Goal: Information Seeking & Learning: Learn about a topic

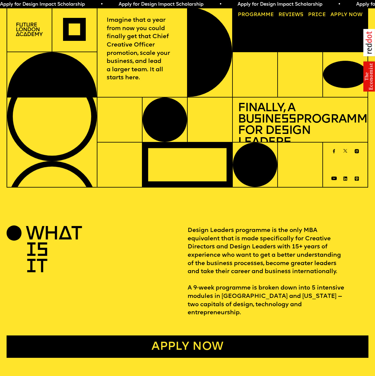
click at [290, 14] on link "Reviews" at bounding box center [291, 15] width 30 height 10
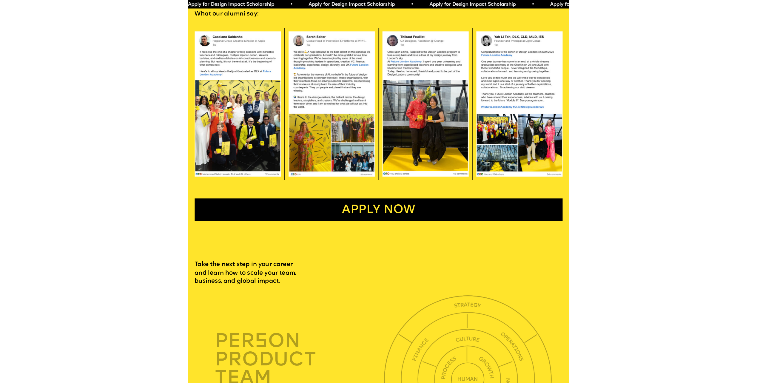
scroll to position [1057, 0]
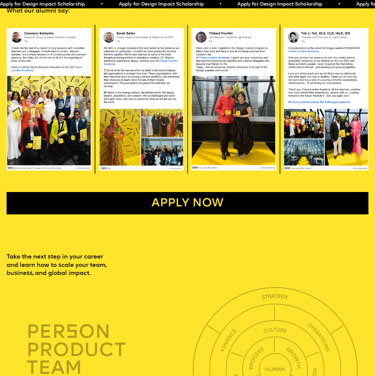
click at [56, 106] on img at bounding box center [49, 99] width 85 height 143
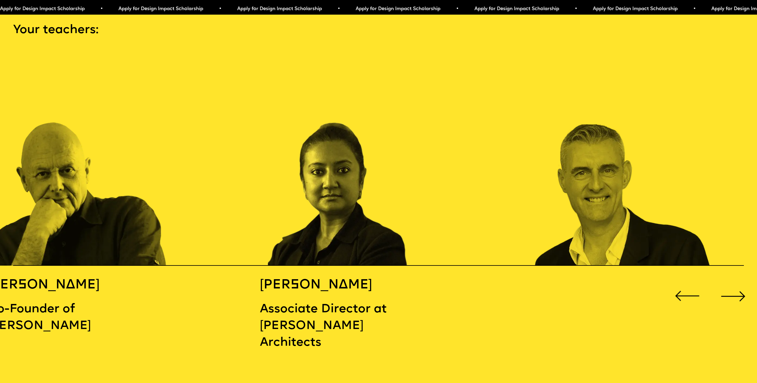
scroll to position [1176, 0]
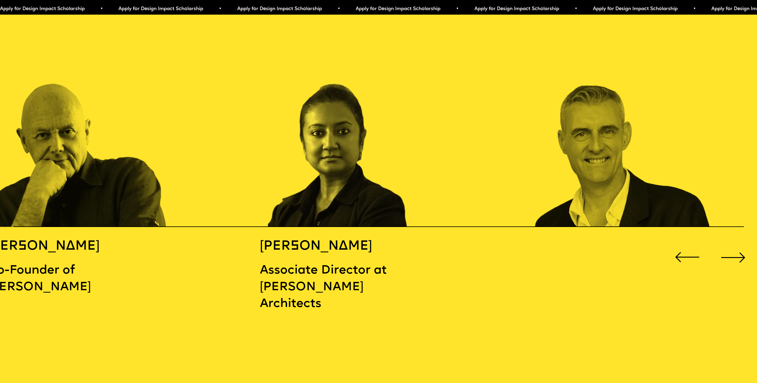
click at [374, 247] on div "Next slide" at bounding box center [734, 257] width 30 height 30
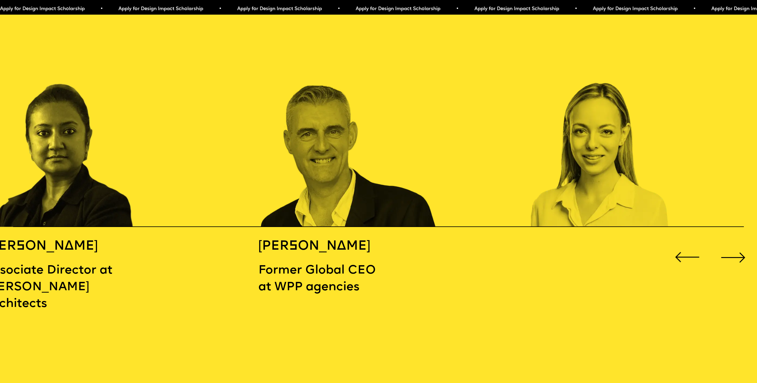
click at [374, 247] on div "Next slide" at bounding box center [734, 257] width 30 height 30
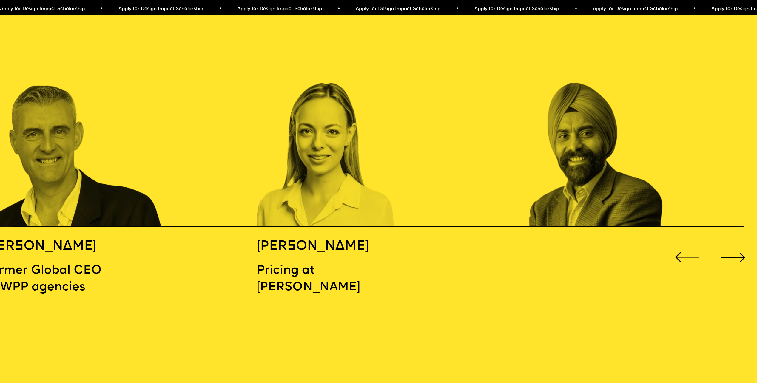
click at [374, 247] on div "Next slide" at bounding box center [734, 257] width 30 height 30
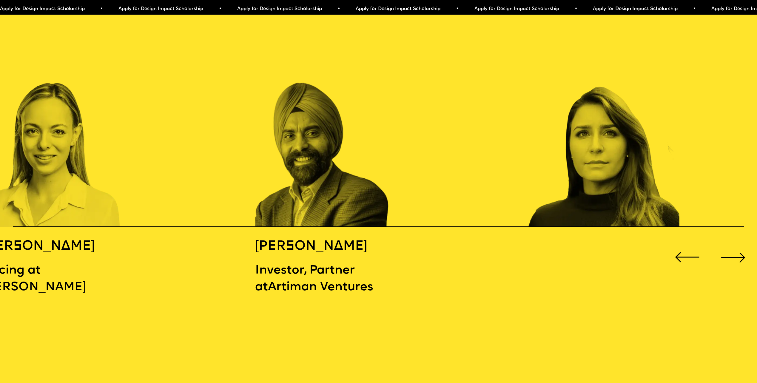
click at [374, 247] on div "Next slide" at bounding box center [734, 257] width 30 height 30
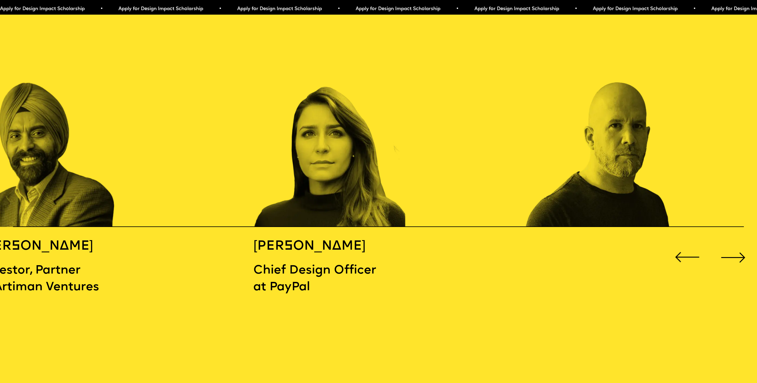
click at [374, 247] on div "Next slide" at bounding box center [734, 257] width 30 height 30
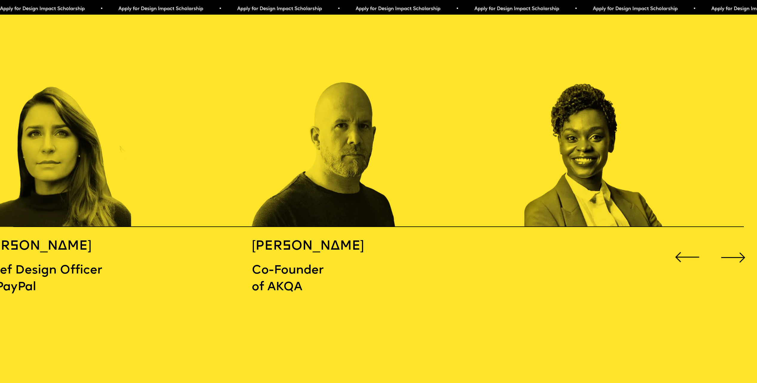
click at [374, 247] on div "Next slide" at bounding box center [734, 257] width 30 height 30
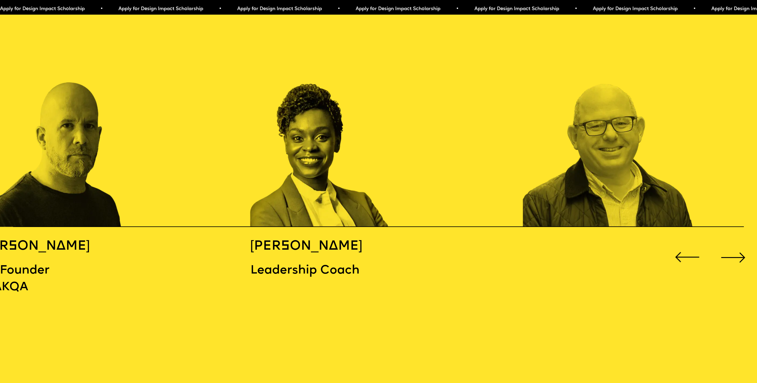
click at [374, 247] on div "Next slide" at bounding box center [734, 257] width 30 height 30
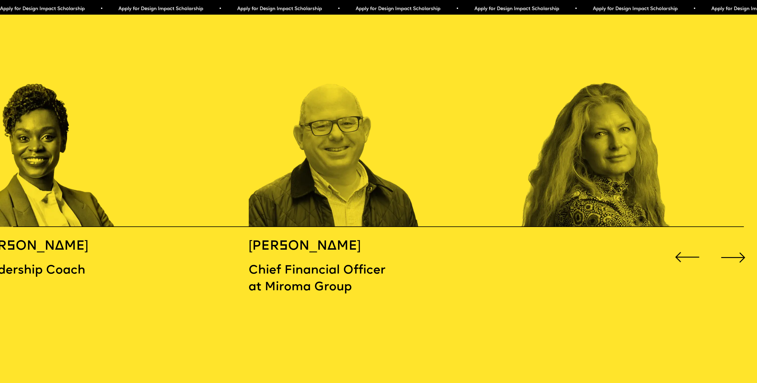
click at [374, 247] on div "Next slide" at bounding box center [734, 257] width 30 height 30
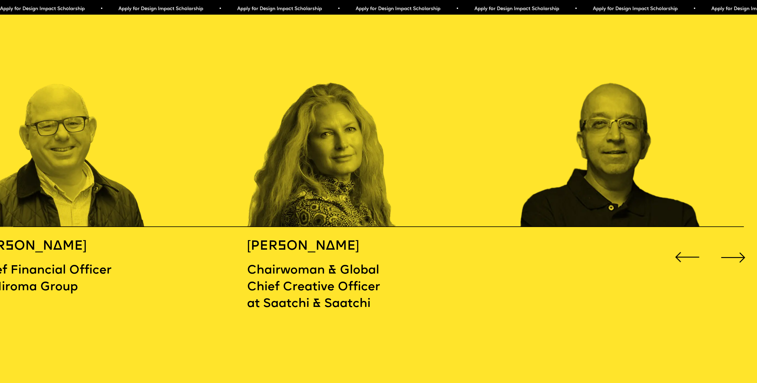
click at [374, 247] on div "Next slide" at bounding box center [734, 257] width 30 height 30
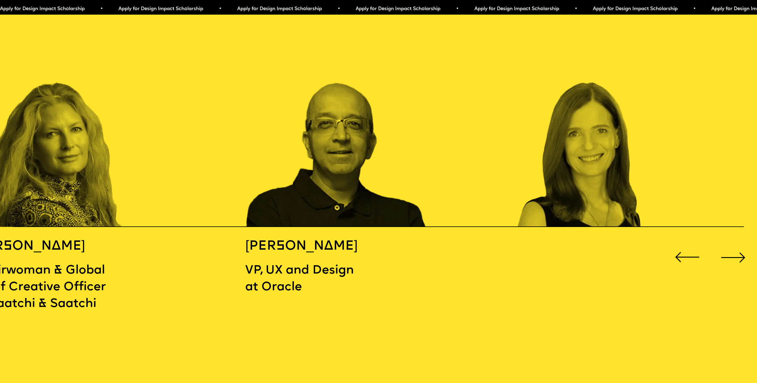
click at [374, 247] on div "Next slide" at bounding box center [734, 257] width 30 height 30
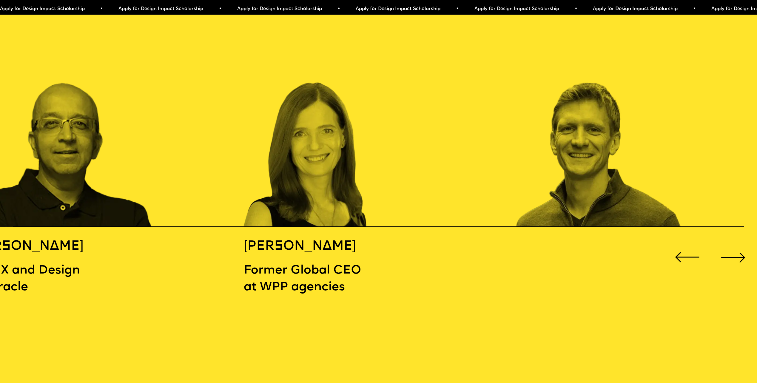
click at [374, 247] on div "Next slide" at bounding box center [734, 257] width 30 height 30
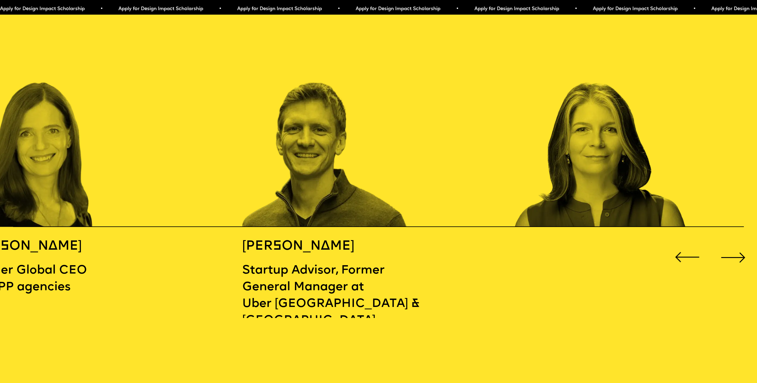
click at [374, 247] on div "Next slide" at bounding box center [734, 257] width 30 height 30
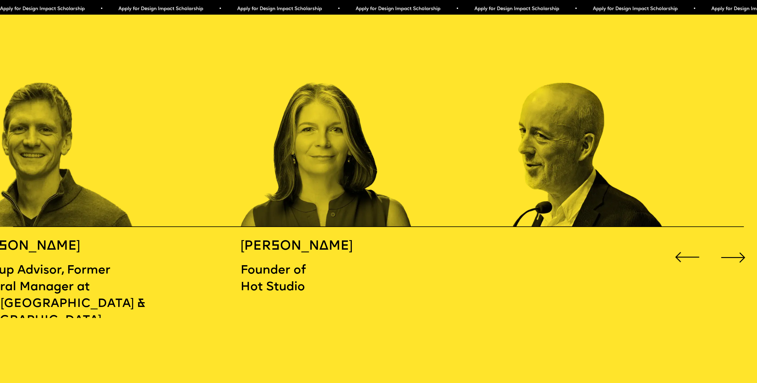
click at [374, 247] on div "Next slide" at bounding box center [734, 257] width 30 height 30
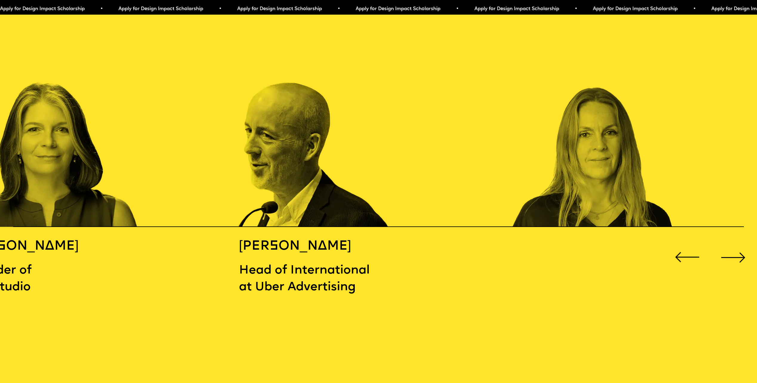
click at [374, 247] on div "Next slide" at bounding box center [734, 257] width 30 height 30
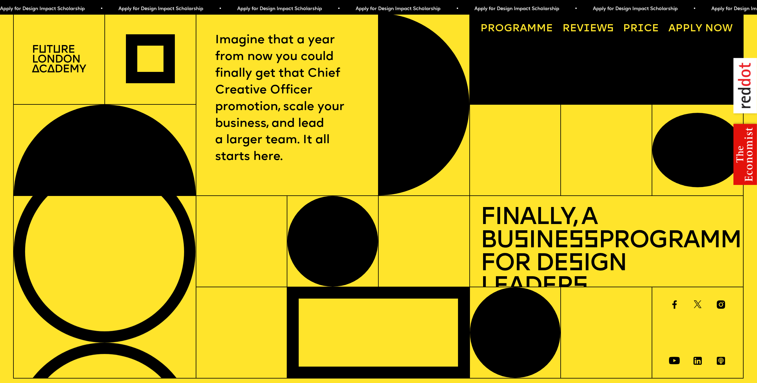
scroll to position [0, 0]
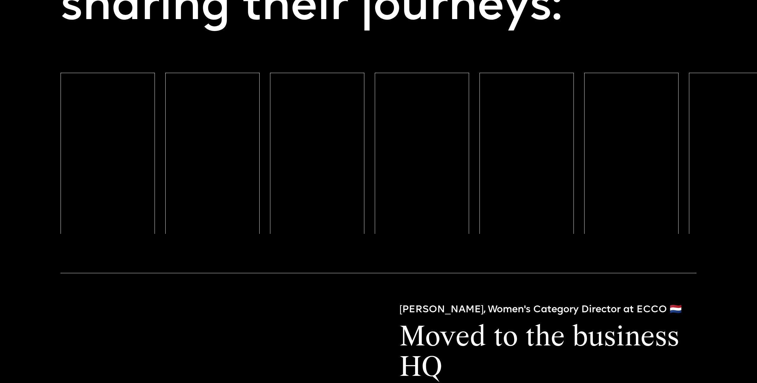
scroll to position [3471, 0]
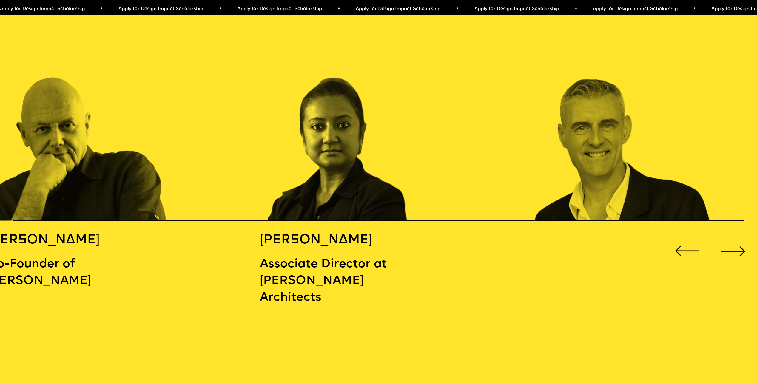
scroll to position [1362, 0]
